Goal: Check status: Check status

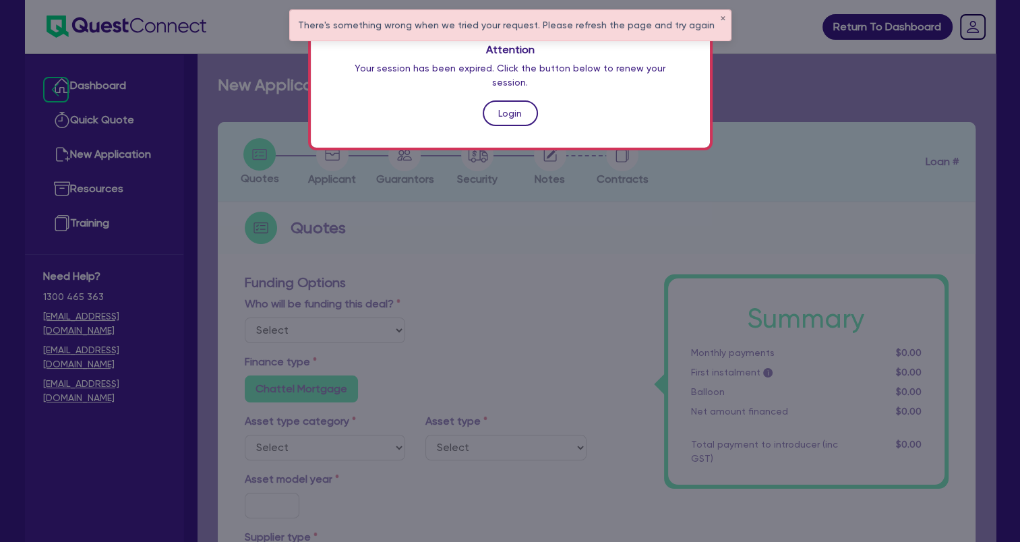
click at [504, 100] on link "Login" at bounding box center [510, 113] width 55 height 26
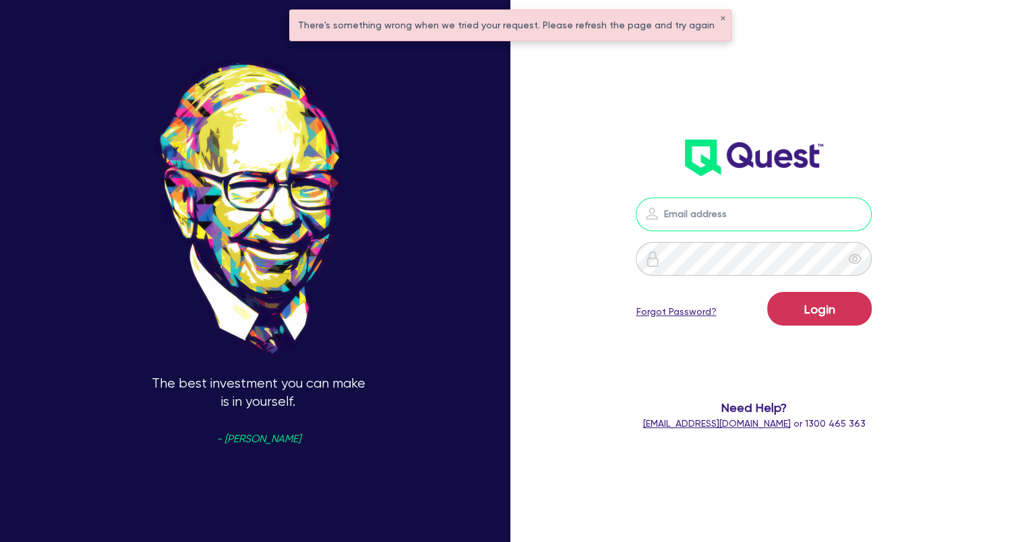
type input "[EMAIL_ADDRESS][DOMAIN_NAME]"
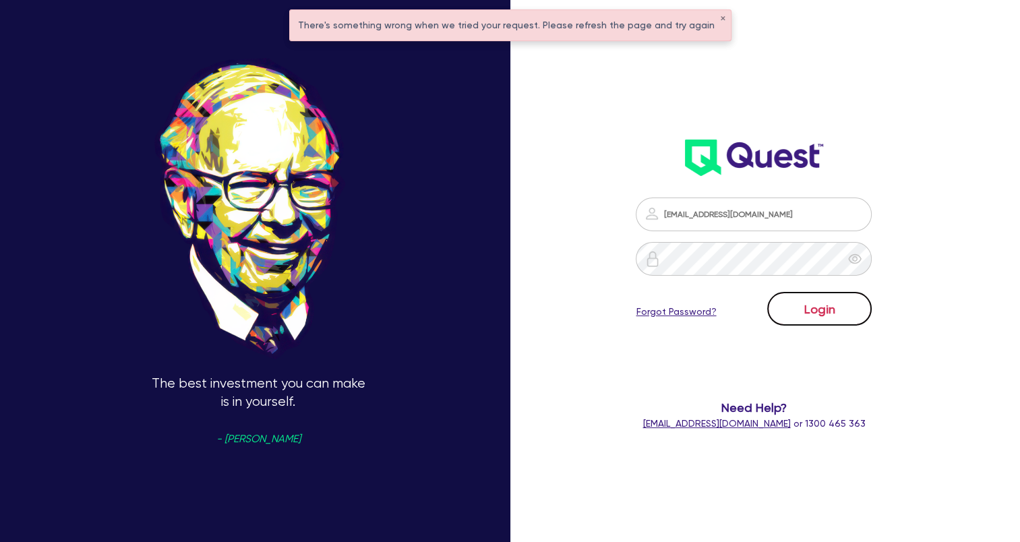
click at [847, 315] on button "Login" at bounding box center [819, 309] width 104 height 34
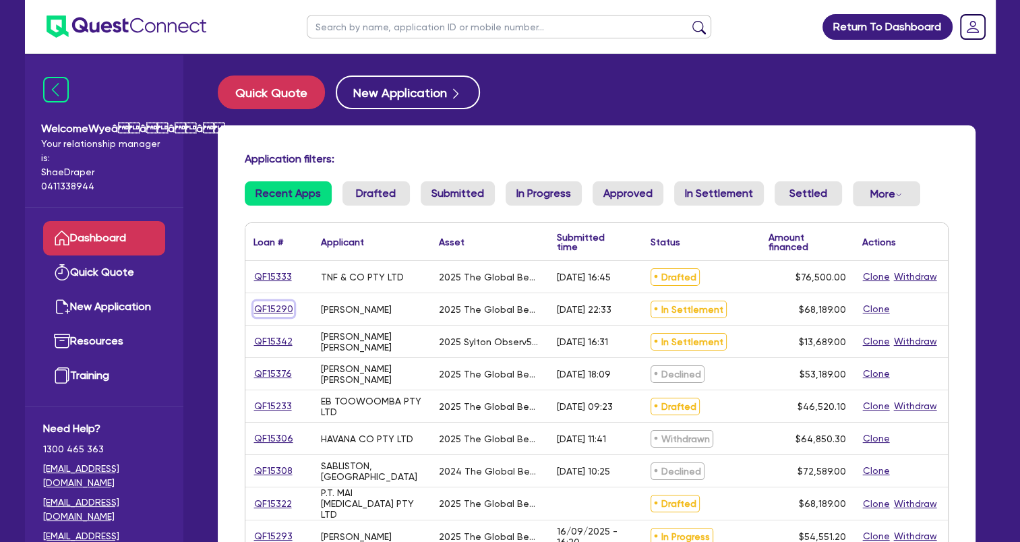
click at [276, 308] on link "QF15290" at bounding box center [273, 309] width 40 height 16
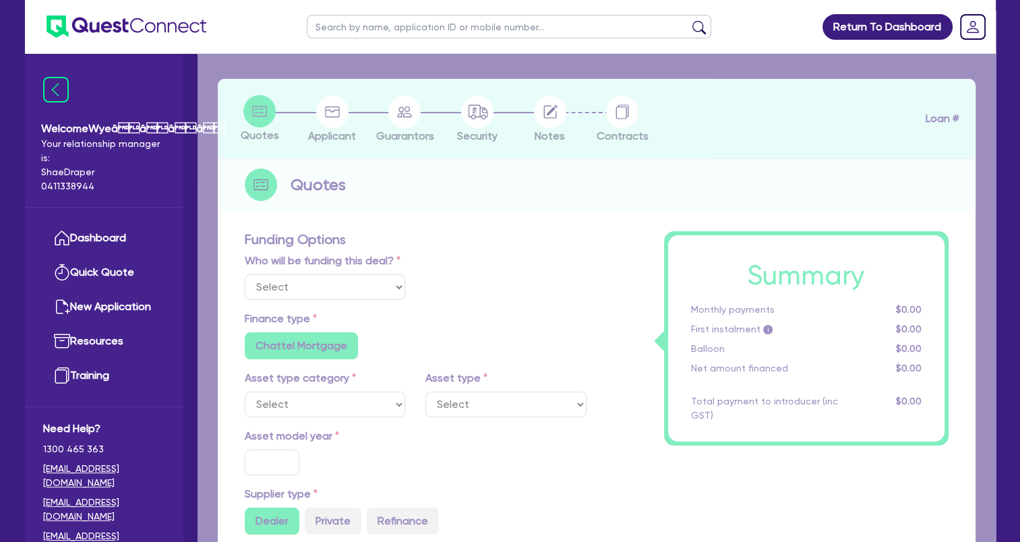
select select "Quest Finance - Own Book"
select select "TERTIARY_ASSETS"
type input "2025"
type input "68,189"
type input "5"
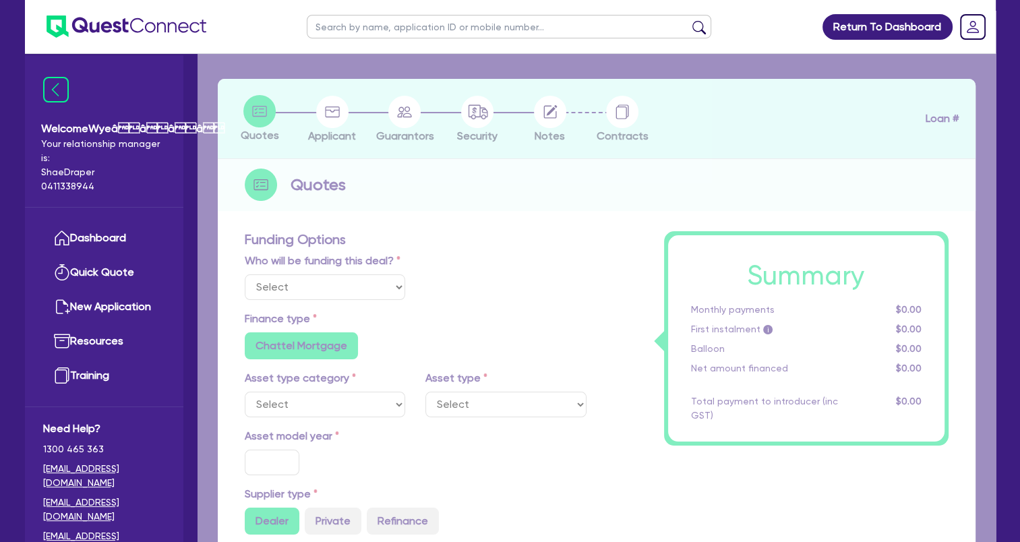
type input "3,409.45"
type input "17.95"
select select "BEAUTY_EQUIPMENT"
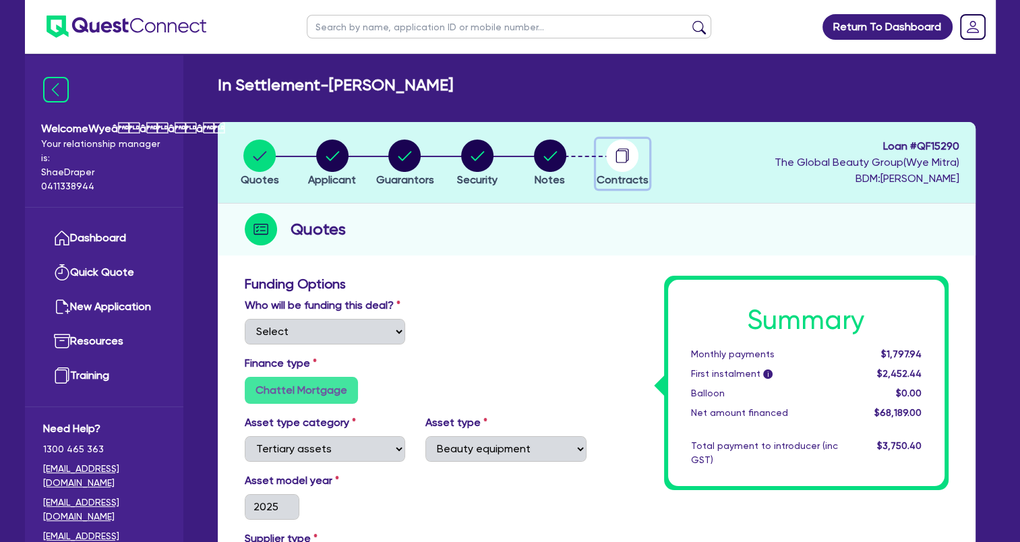
click at [621, 164] on circle "button" at bounding box center [622, 156] width 32 height 32
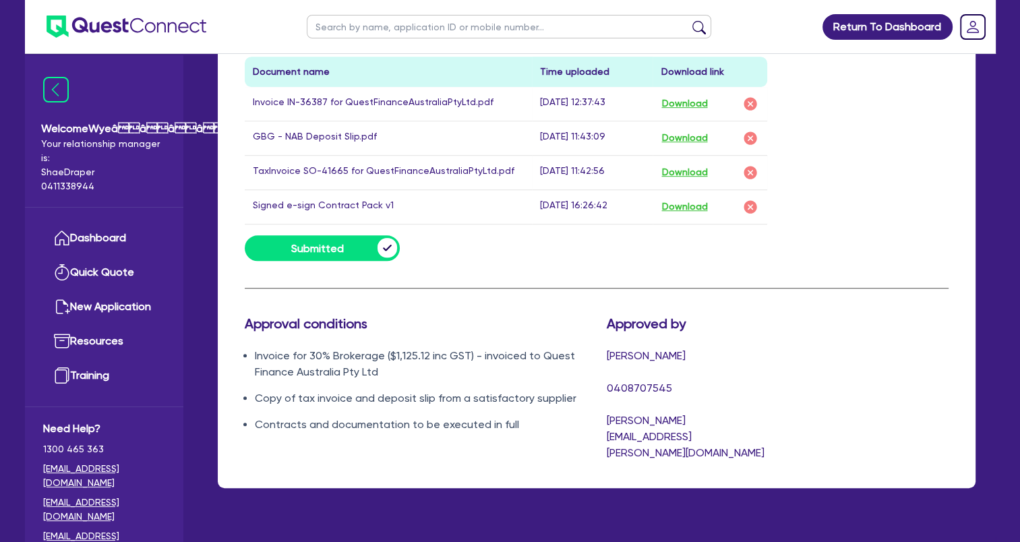
scroll to position [783, 0]
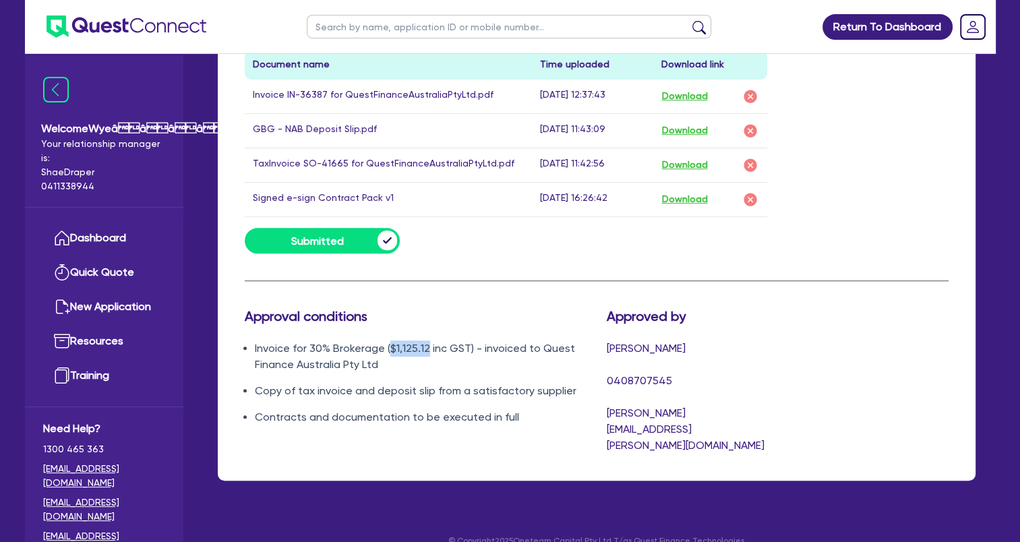
drag, startPoint x: 386, startPoint y: 343, endPoint x: 428, endPoint y: 350, distance: 42.3
click at [428, 350] on li "Invoice for 30% Brokerage ($1,125.12 inc GST) - invoiced to Quest Finance Austr…" at bounding box center [421, 356] width 332 height 32
copy li "$1,125.12"
